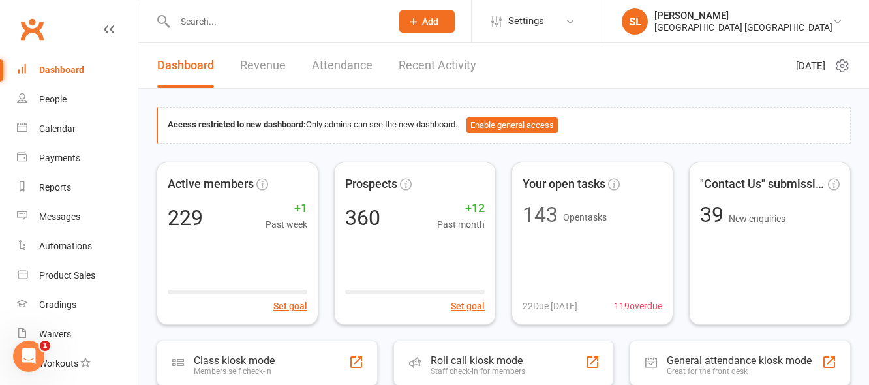
click at [191, 12] on input "text" at bounding box center [276, 21] width 211 height 18
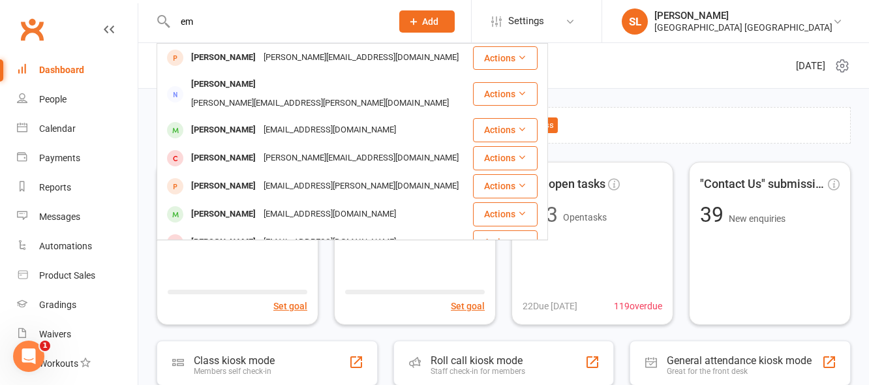
type input "e"
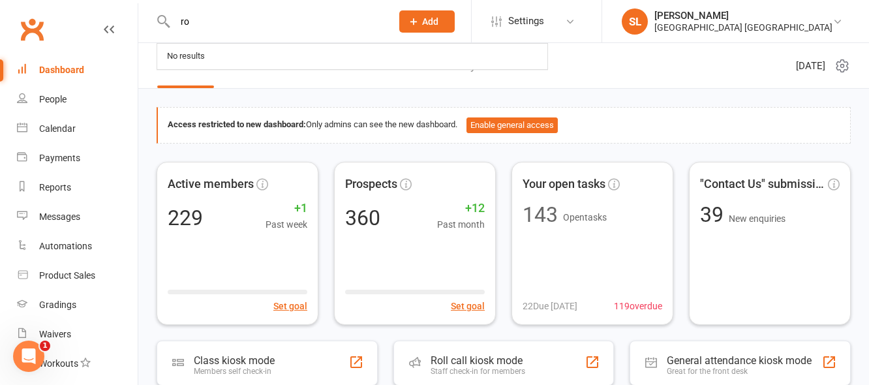
type input "r"
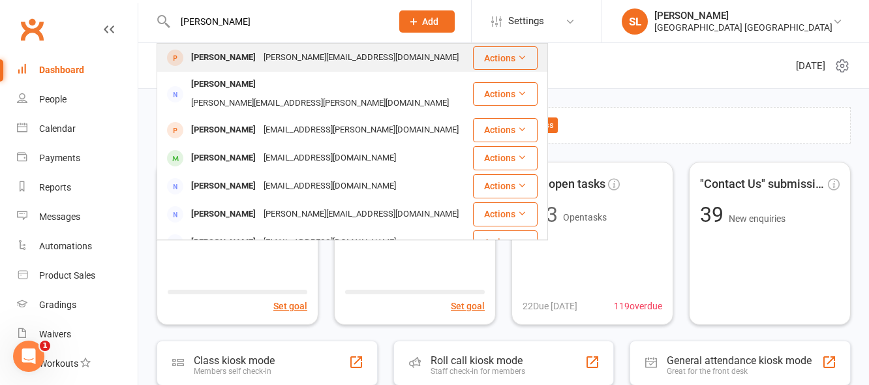
type input "[PERSON_NAME]"
click at [229, 56] on div "[PERSON_NAME]" at bounding box center [223, 57] width 72 height 19
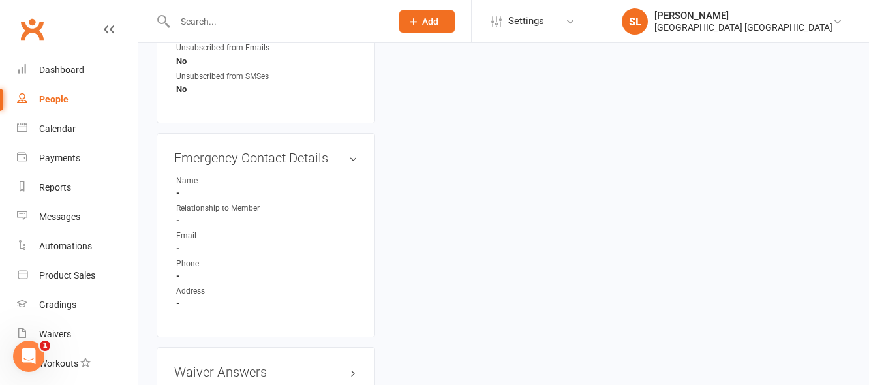
scroll to position [828, 0]
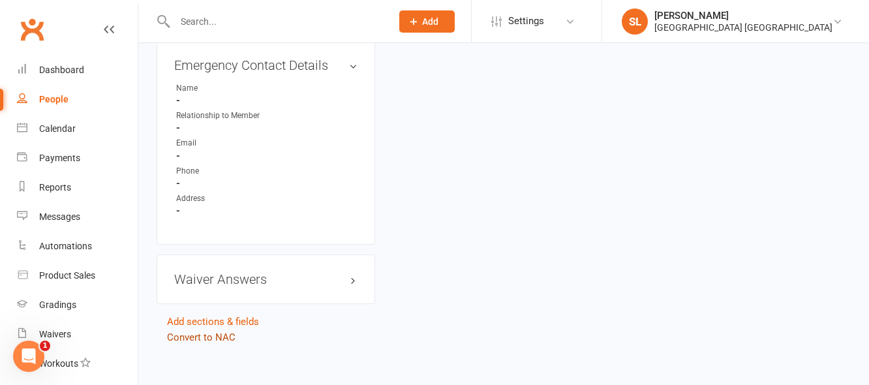
click at [190, 331] on link "Convert to NAC" at bounding box center [201, 337] width 68 height 12
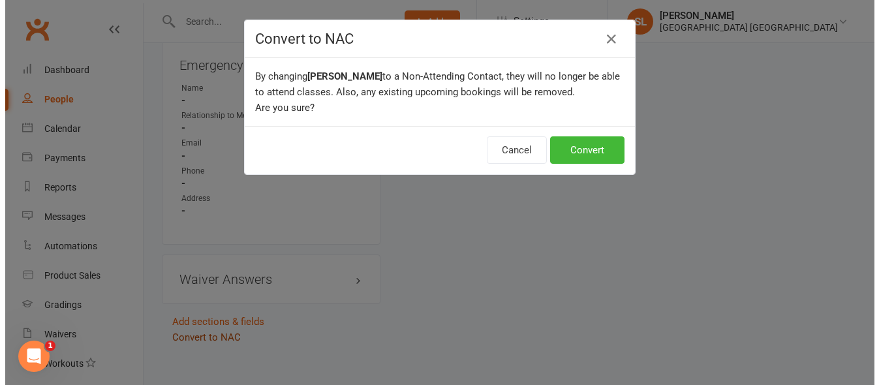
scroll to position [766, 0]
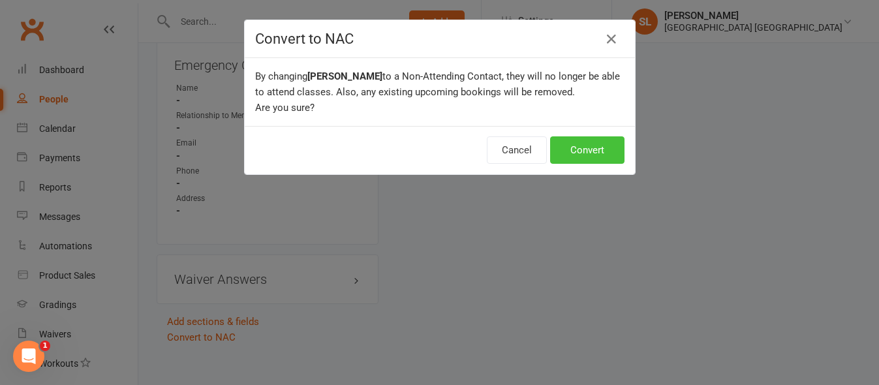
click at [586, 150] on button "Convert" at bounding box center [587, 149] width 74 height 27
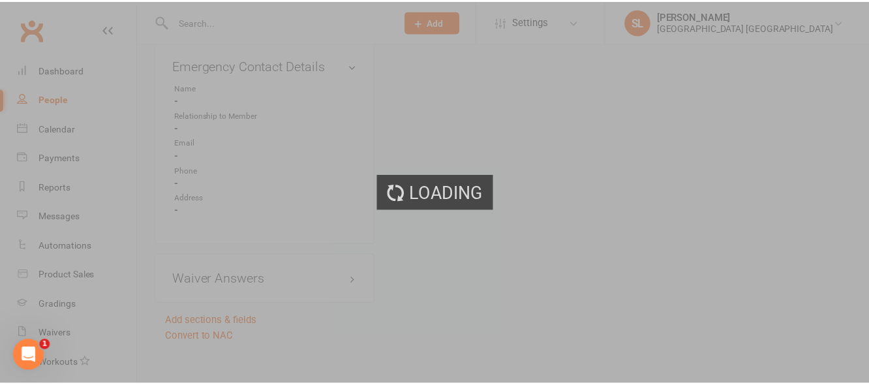
scroll to position [803, 0]
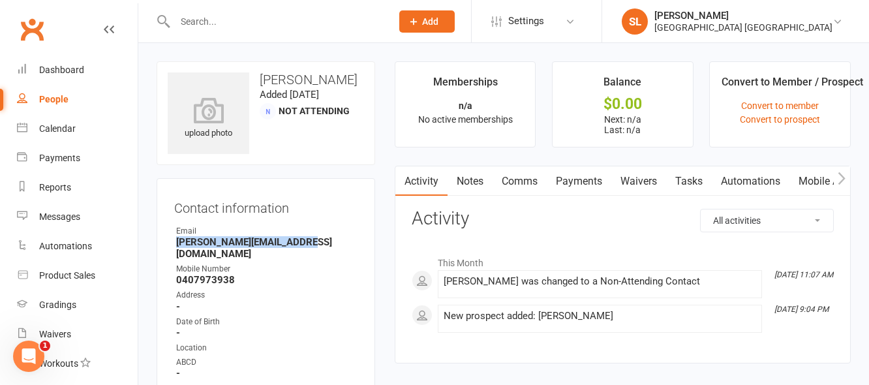
drag, startPoint x: 303, startPoint y: 241, endPoint x: 178, endPoint y: 241, distance: 124.6
click at [177, 242] on strong "emily.dawson2@outlook.com" at bounding box center [266, 247] width 181 height 23
copy strong "emily.dawson2@outlook.com"
click at [434, 24] on span "Add" at bounding box center [430, 21] width 16 height 10
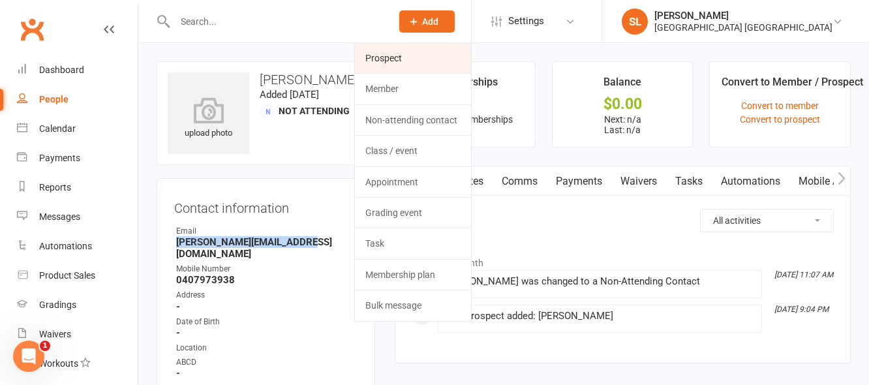
click at [384, 56] on link "Prospect" at bounding box center [413, 58] width 116 height 30
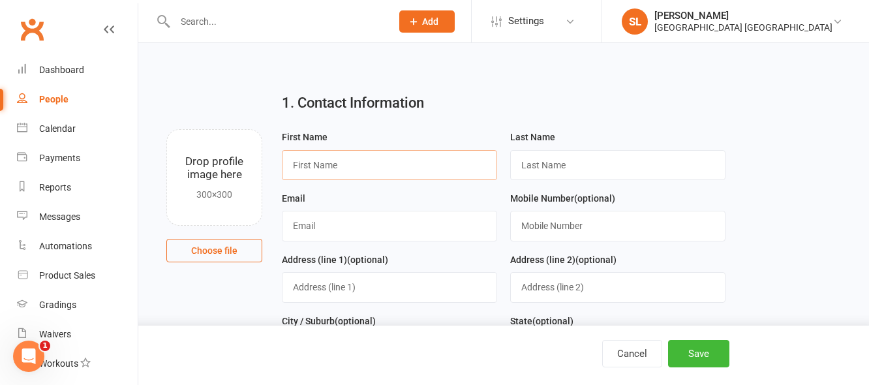
click at [316, 169] on input "text" at bounding box center [389, 165] width 215 height 30
type input "Rocky"
click at [543, 166] on input "text" at bounding box center [617, 165] width 215 height 30
type input "Wagner"
click at [325, 221] on input "text" at bounding box center [389, 226] width 215 height 30
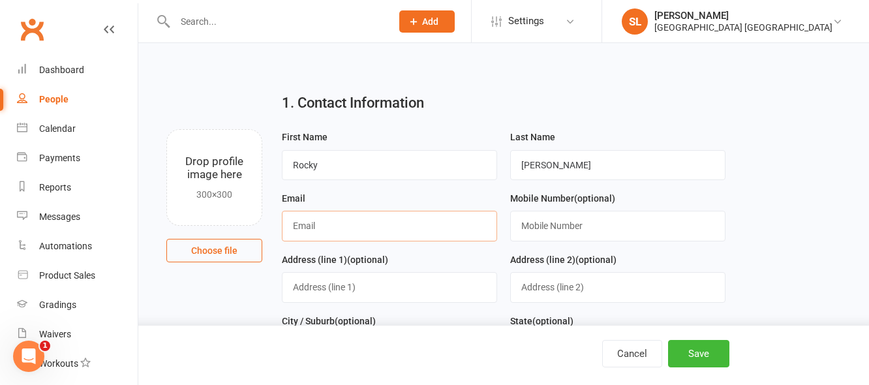
paste input "emily.dawson2@outlook.com"
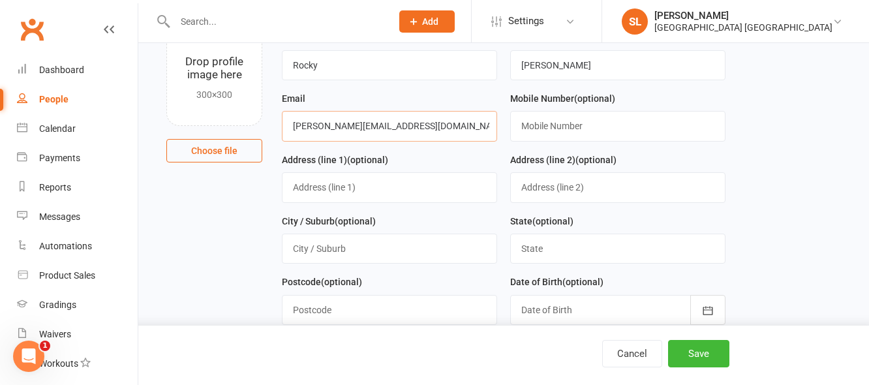
scroll to position [130, 0]
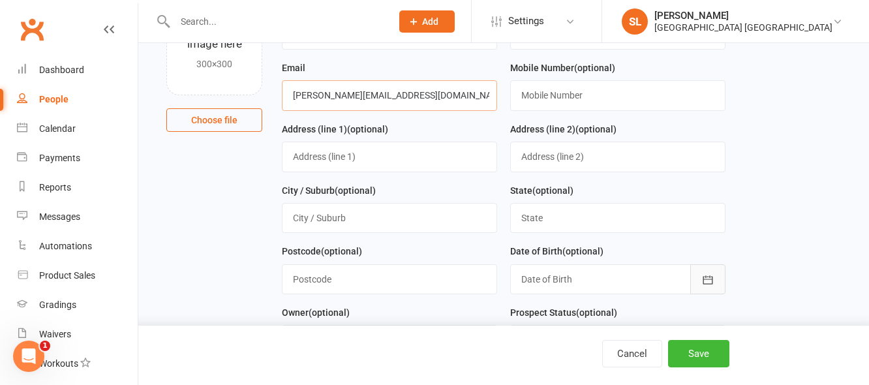
type input "emily.dawson2@outlook.com"
click at [705, 283] on icon "button" at bounding box center [707, 279] width 13 height 13
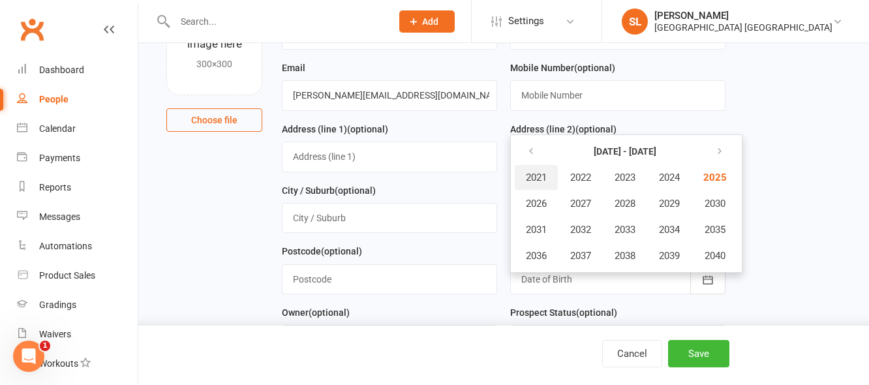
click at [530, 177] on span "2021" at bounding box center [536, 178] width 21 height 12
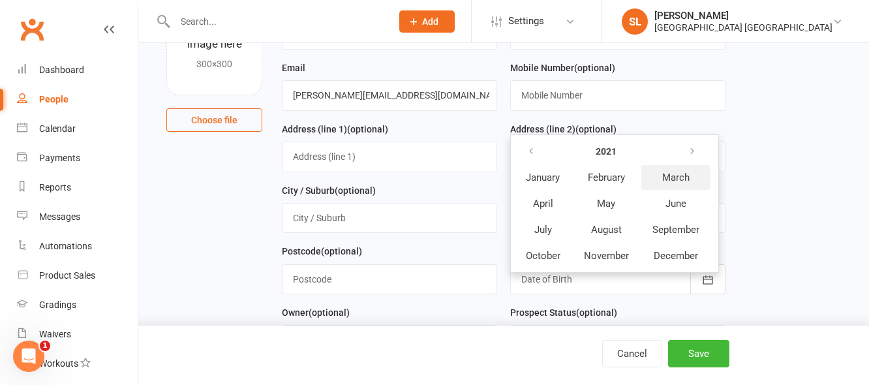
click at [672, 178] on span "March" at bounding box center [675, 178] width 27 height 12
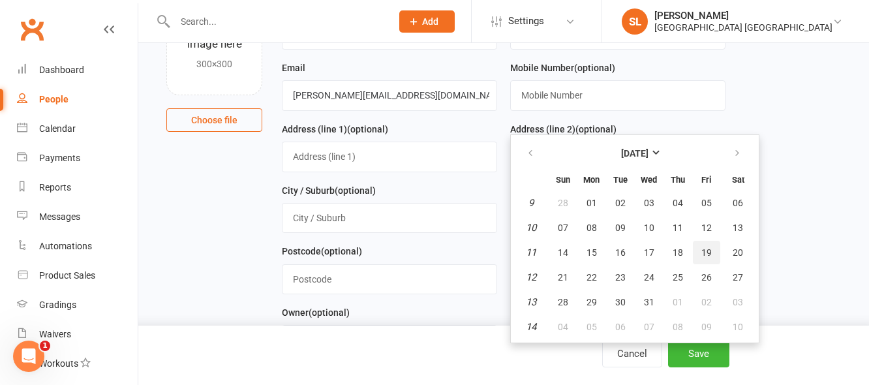
click at [706, 254] on span "19" at bounding box center [706, 252] width 10 height 10
type input "19 Mar 2021"
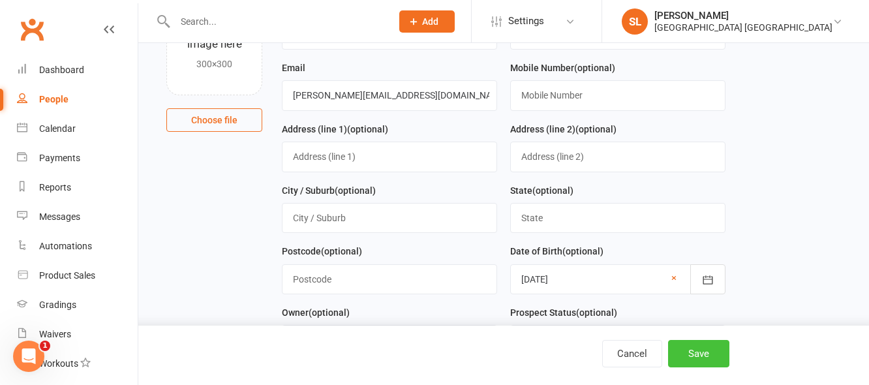
click at [696, 353] on button "Save" at bounding box center [698, 353] width 61 height 27
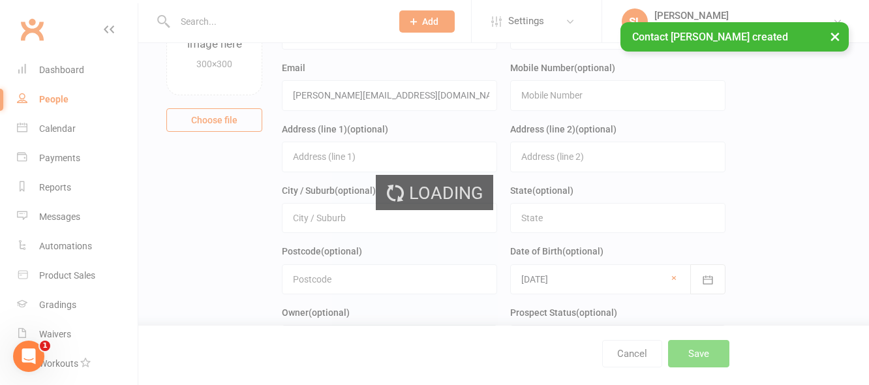
scroll to position [0, 0]
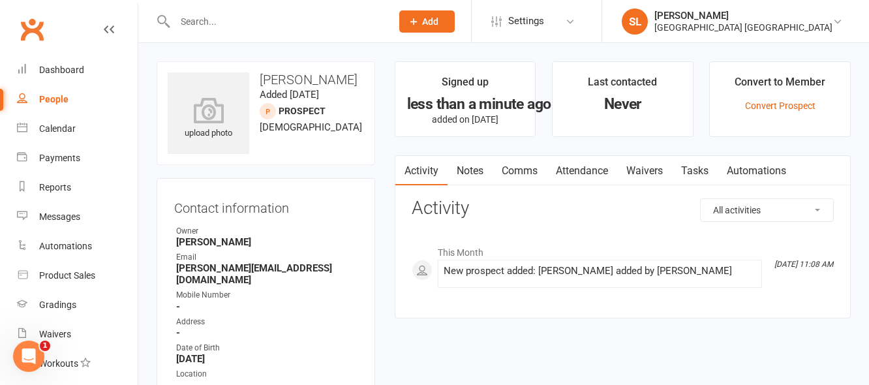
click at [230, 21] on input "text" at bounding box center [276, 21] width 211 height 18
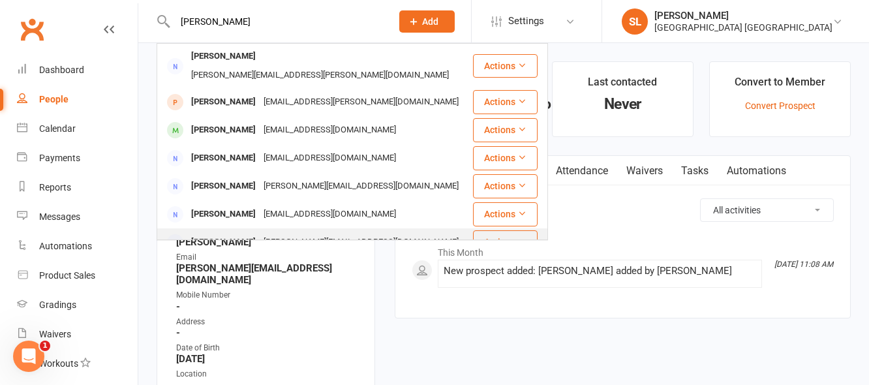
type input "emily"
click at [224, 233] on div "Emily Dawson" at bounding box center [223, 242] width 72 height 19
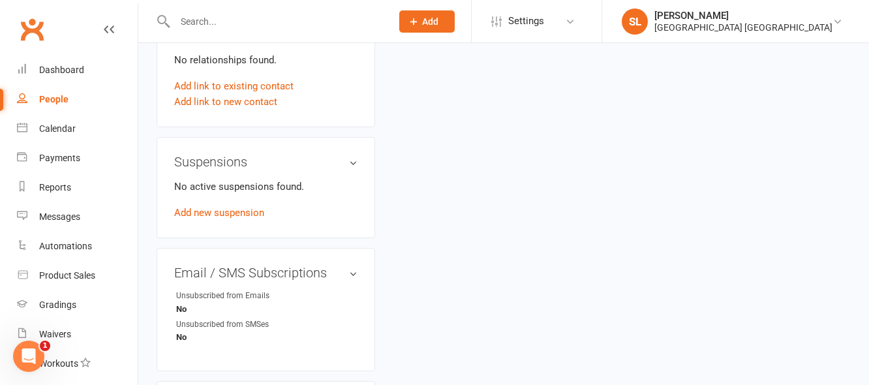
scroll to position [587, 0]
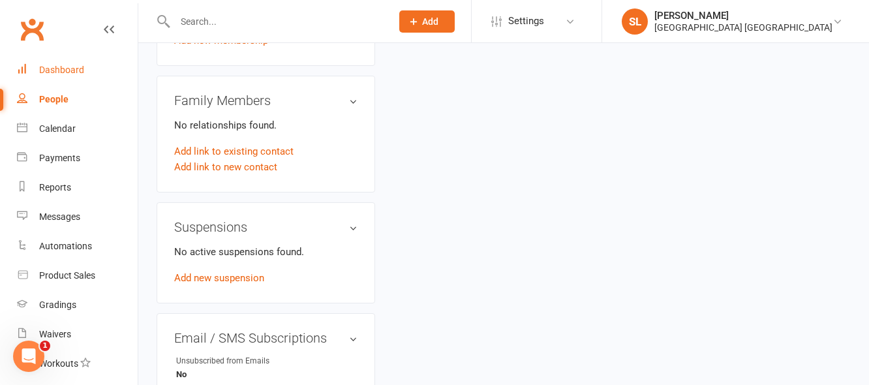
click at [66, 68] on div "Dashboard" at bounding box center [61, 70] width 45 height 10
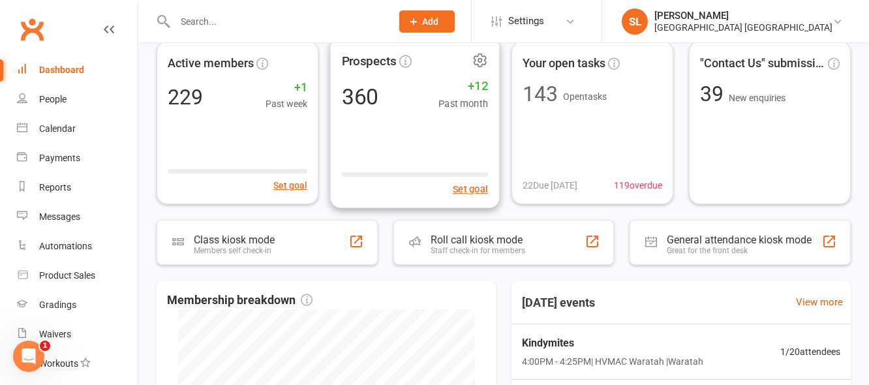
scroll to position [196, 0]
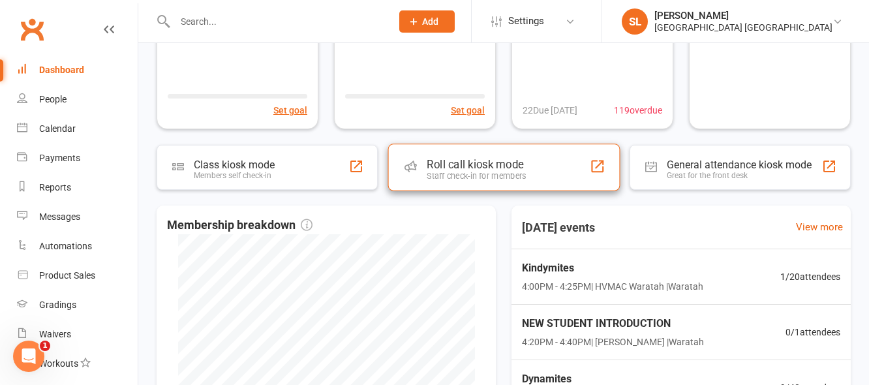
click at [451, 166] on div "Roll call kiosk mode" at bounding box center [476, 164] width 99 height 13
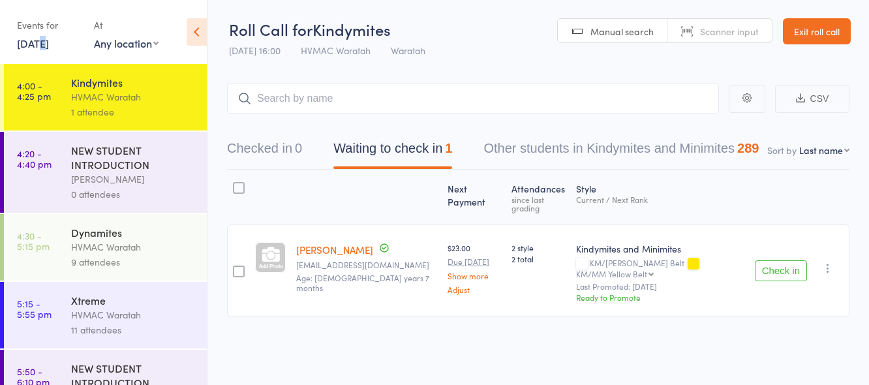
click at [38, 42] on link "[DATE]" at bounding box center [33, 43] width 32 height 14
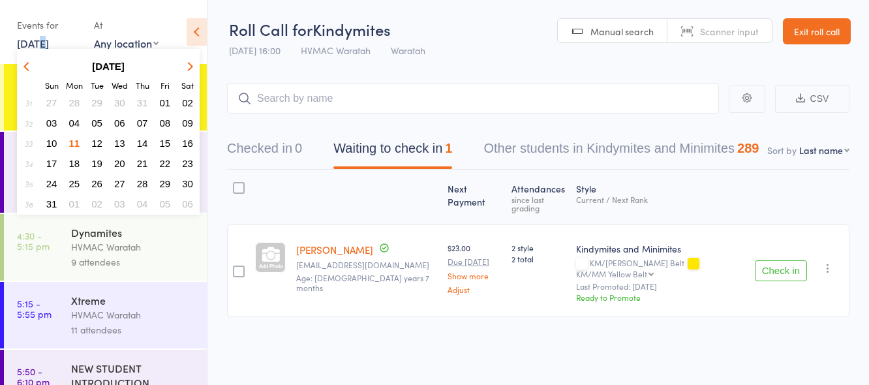
click at [120, 140] on span "13" at bounding box center [119, 143] width 11 height 11
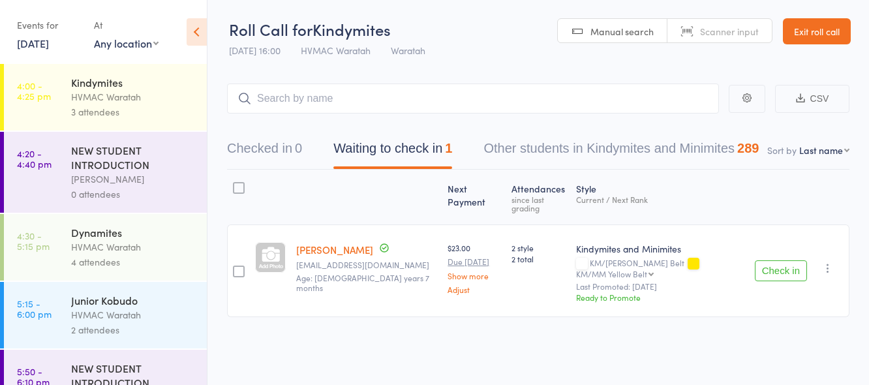
click at [157, 95] on div "HVMAC Waratah" at bounding box center [133, 96] width 125 height 15
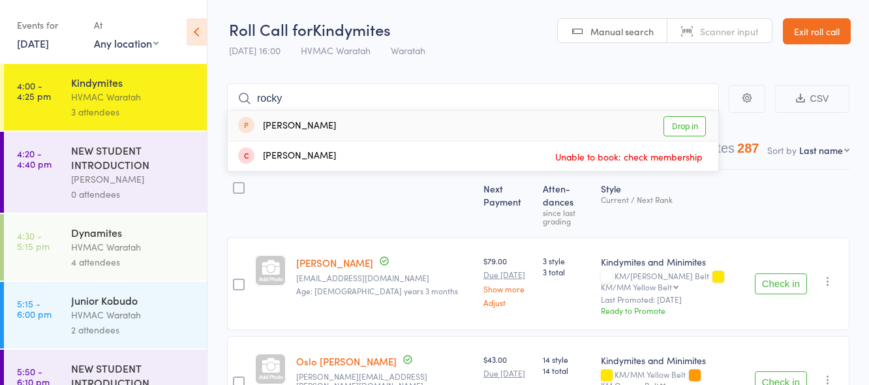
type input "rocky"
click at [680, 125] on link "Drop in" at bounding box center [684, 126] width 42 height 20
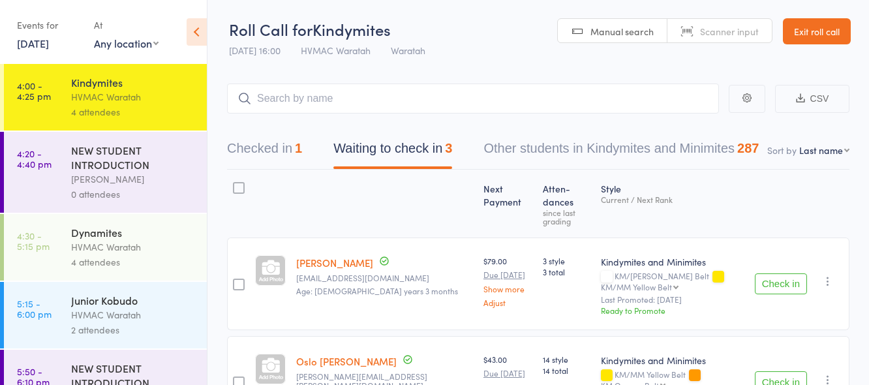
click at [816, 29] on link "Exit roll call" at bounding box center [817, 31] width 68 height 26
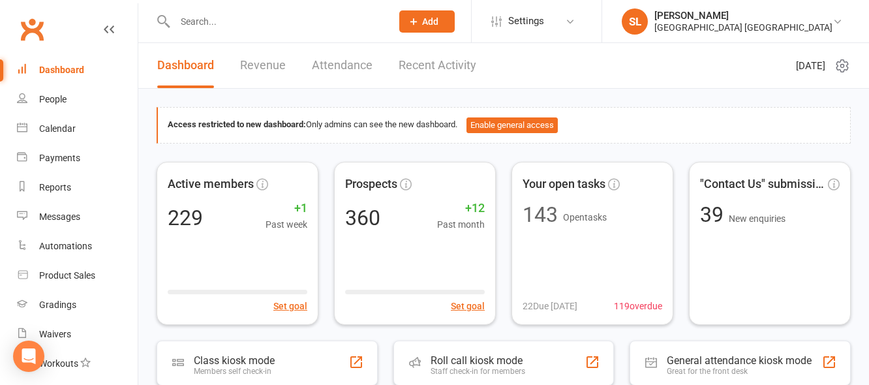
click at [198, 23] on input "text" at bounding box center [276, 21] width 211 height 18
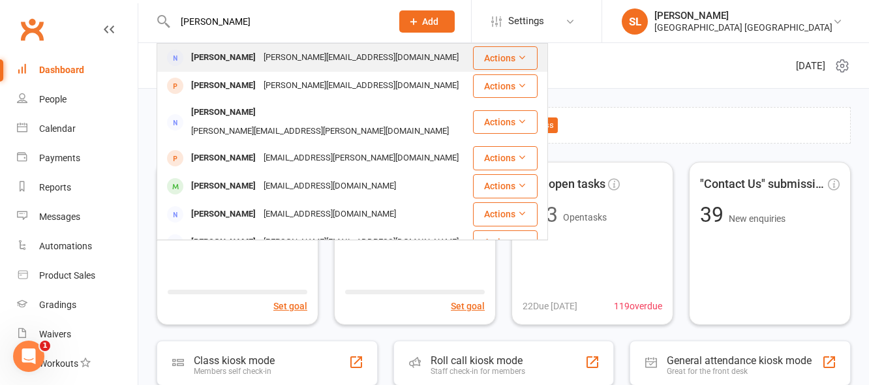
type input "[PERSON_NAME]"
click at [225, 55] on div "[PERSON_NAME]" at bounding box center [223, 57] width 72 height 19
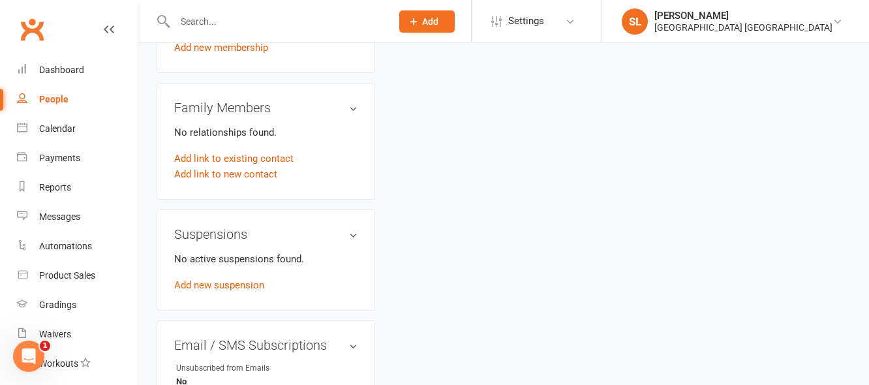
scroll to position [587, 0]
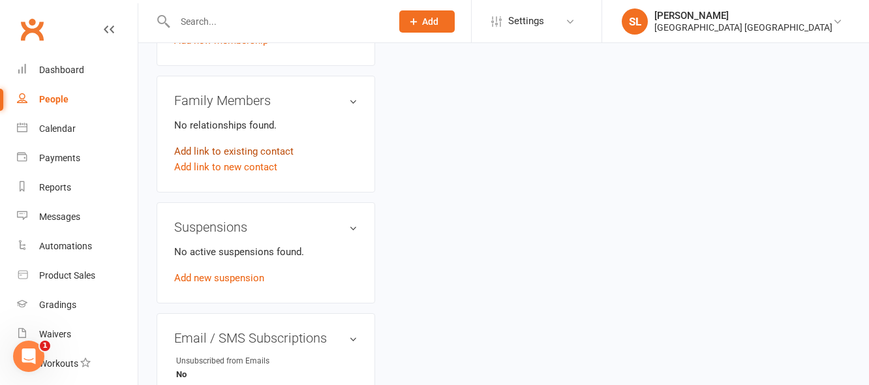
click at [240, 143] on link "Add link to existing contact" at bounding box center [233, 151] width 119 height 16
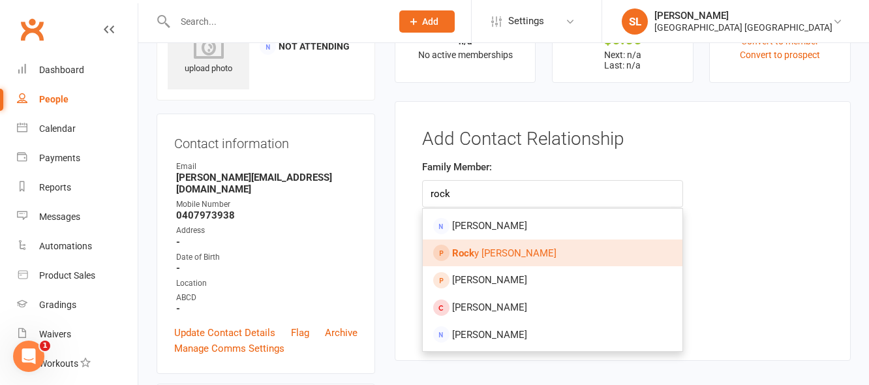
type input "rock"
click at [491, 252] on span "Rock y Wagner" at bounding box center [504, 253] width 104 height 12
type input "[PERSON_NAME]"
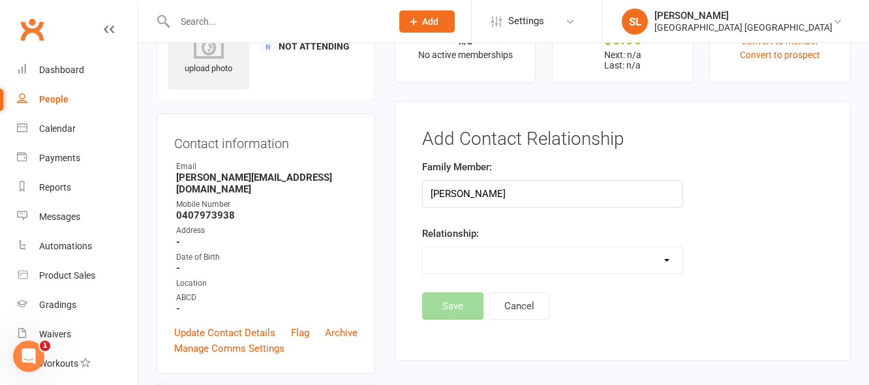
click at [449, 254] on select "Parent / Guardian Child Sibling (parent not in system) Spouse / Partner Cousin …" at bounding box center [553, 260] width 260 height 26
select select "1"
click at [423, 247] on select "Parent / Guardian Child Sibling (parent not in system) Spouse / Partner Cousin …" at bounding box center [553, 260] width 260 height 26
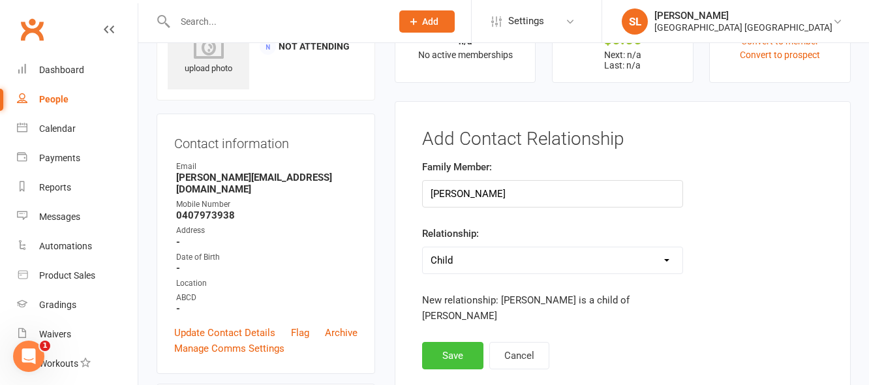
click at [446, 342] on button "Save" at bounding box center [452, 355] width 61 height 27
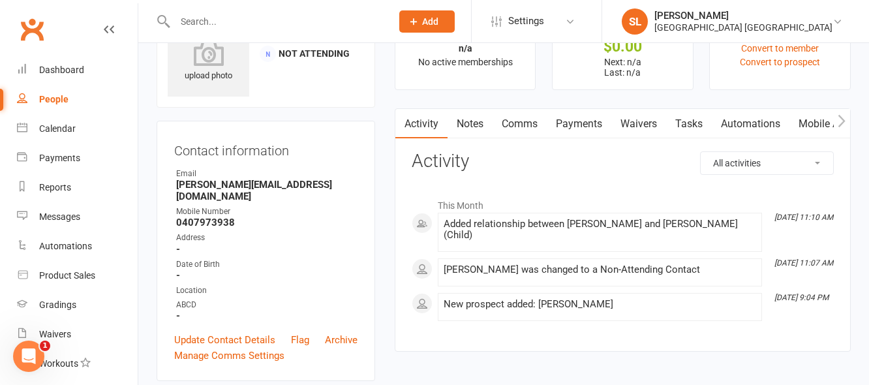
scroll to position [0, 0]
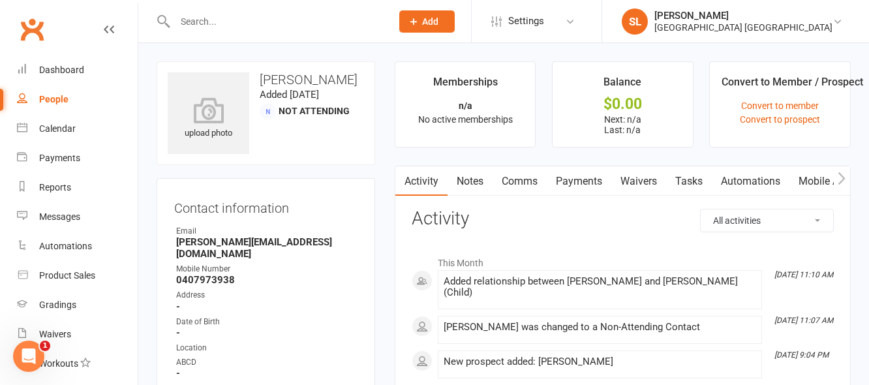
click at [204, 20] on input "text" at bounding box center [276, 21] width 211 height 18
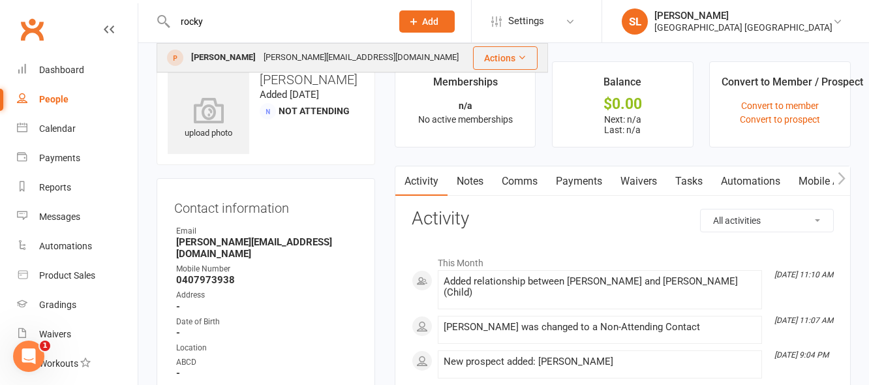
type input "rocky"
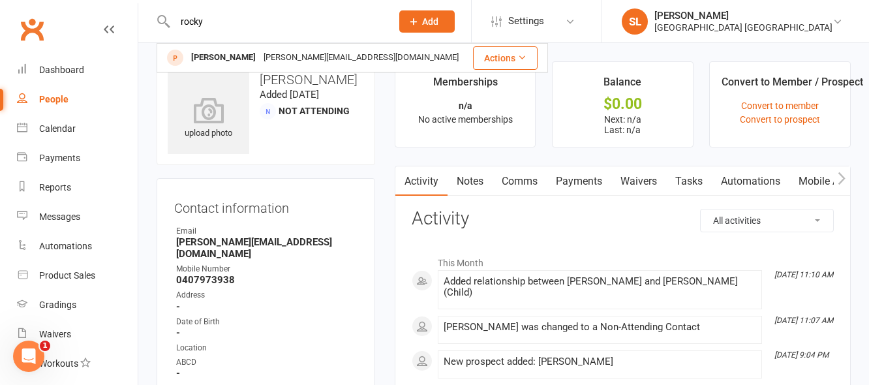
click at [221, 57] on div "[PERSON_NAME]" at bounding box center [223, 57] width 72 height 19
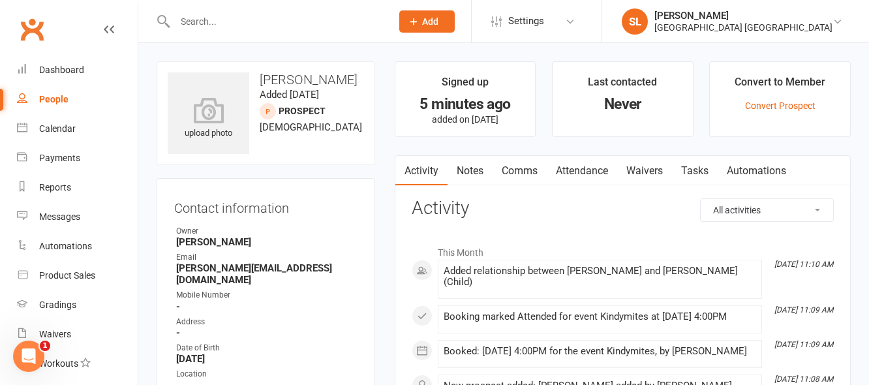
click at [192, 13] on input "text" at bounding box center [276, 21] width 211 height 18
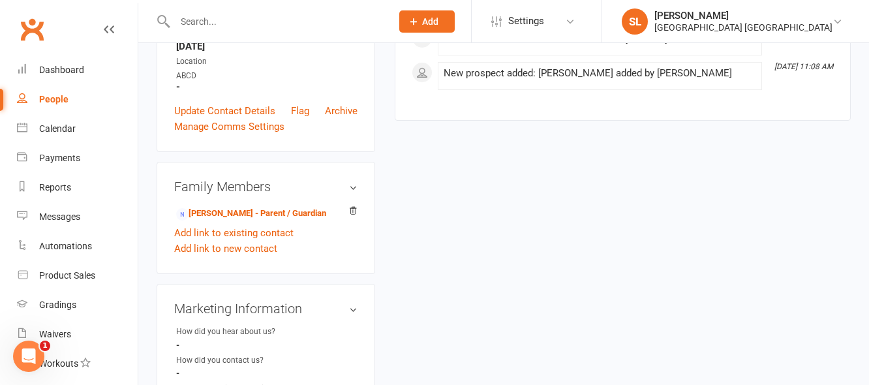
scroll to position [326, 0]
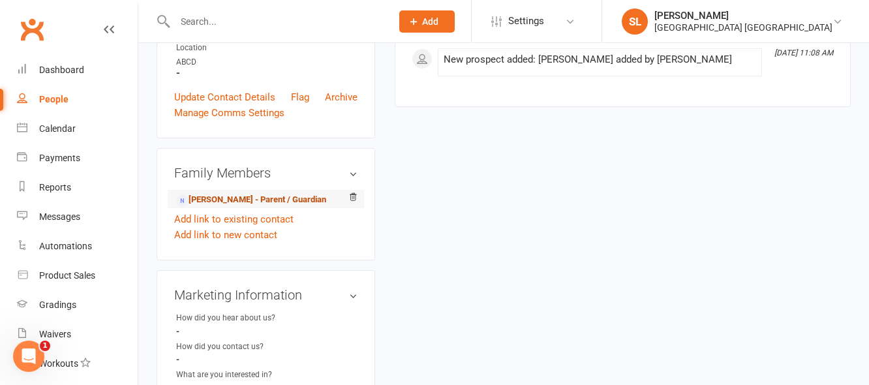
click at [222, 193] on link "Emily Dawson - Parent / Guardian" at bounding box center [251, 200] width 150 height 14
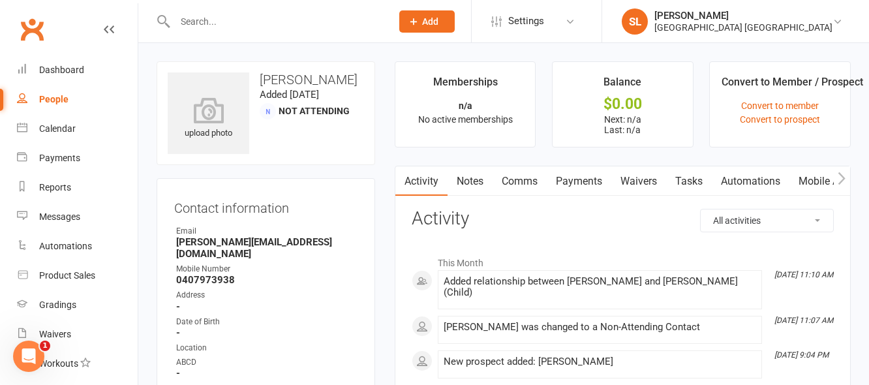
click at [642, 177] on link "Waivers" at bounding box center [638, 181] width 55 height 30
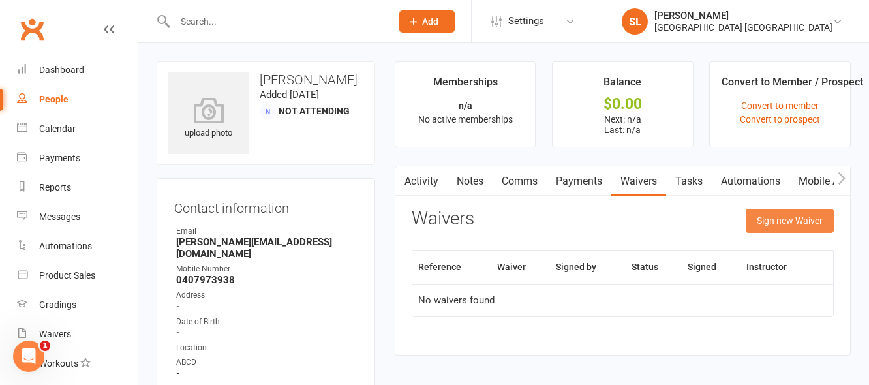
click at [764, 218] on button "Sign new Waiver" at bounding box center [790, 220] width 88 height 23
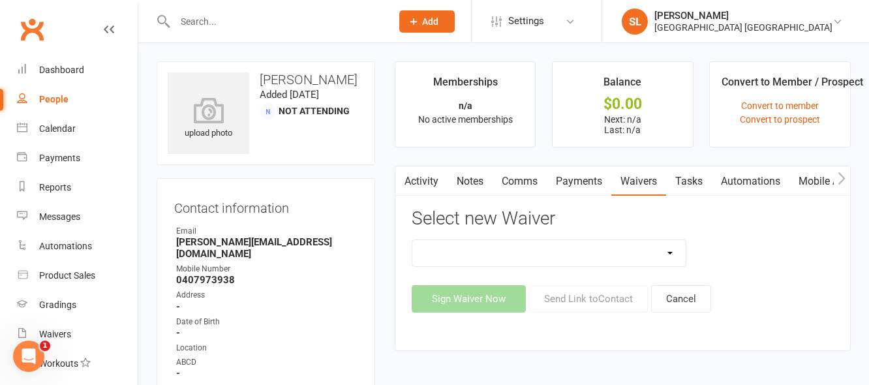
click at [600, 258] on select "Cancellation Form Membership Form Membership Form Family Membership Form Fight …" at bounding box center [549, 253] width 274 height 26
select select "5560"
click at [412, 240] on select "Cancellation Form Membership Form Membership Form Family Membership Form Fight …" at bounding box center [549, 253] width 274 height 26
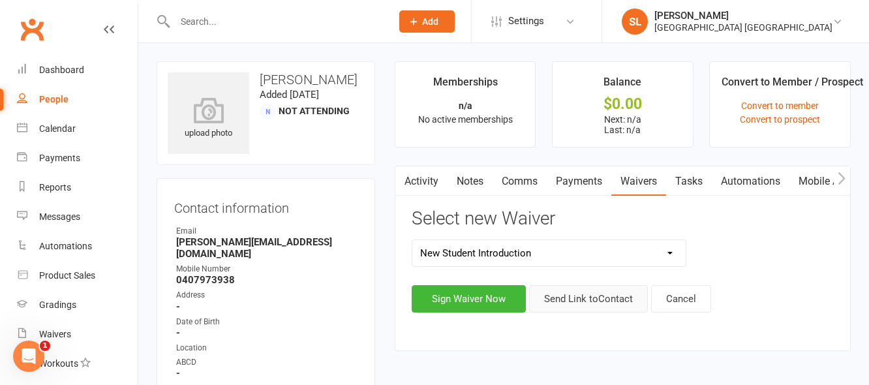
click at [582, 292] on button "Send Link to Contact" at bounding box center [588, 298] width 119 height 27
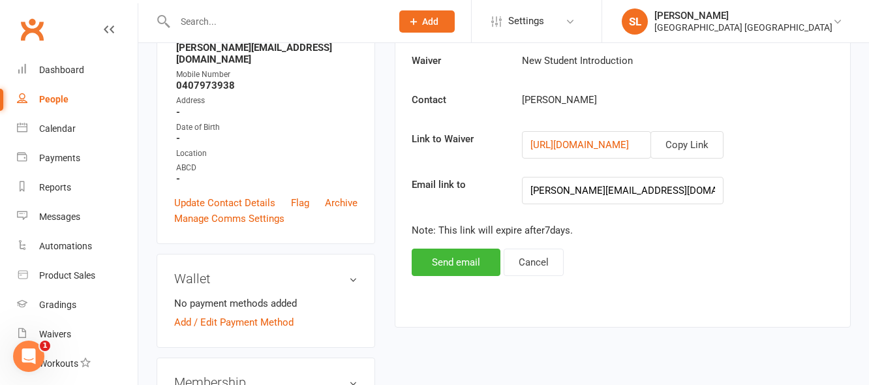
scroll to position [196, 0]
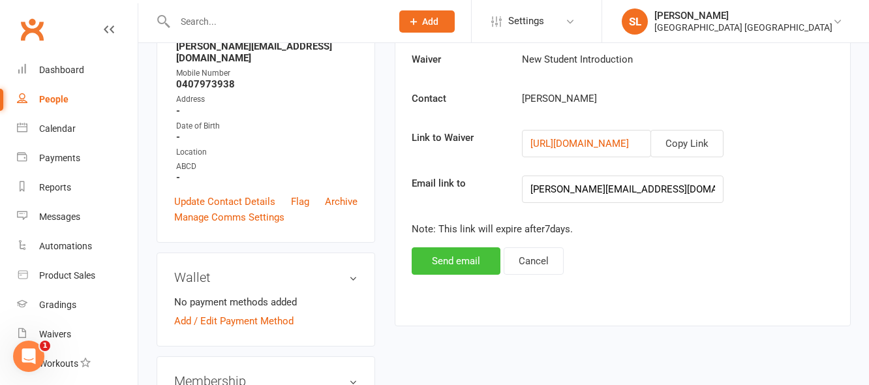
click at [448, 263] on button "Send email" at bounding box center [456, 260] width 89 height 27
